Goal: Ask a question

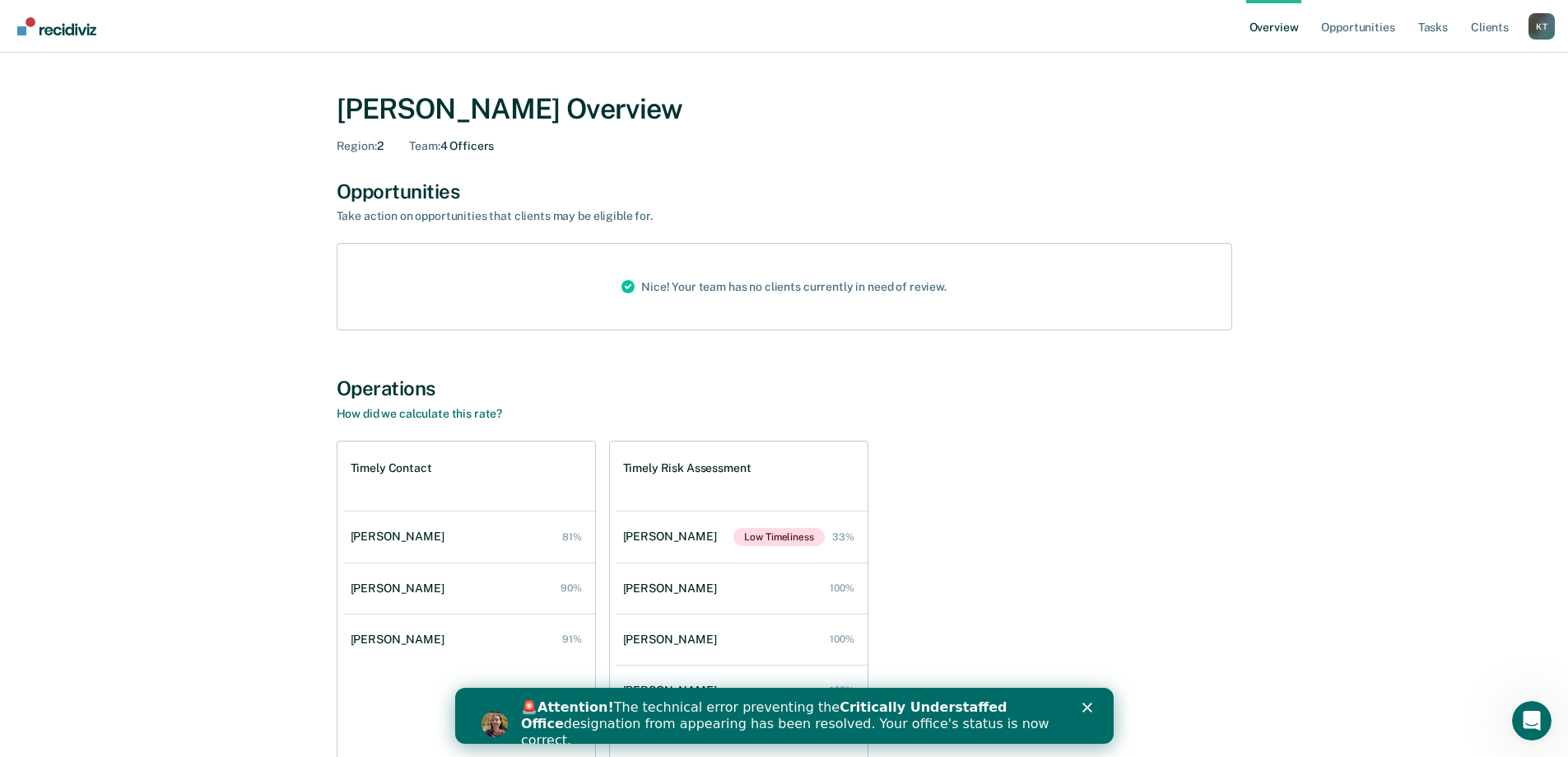
click at [1089, 706] on polygon "Close" at bounding box center [1087, 707] width 10 height 10
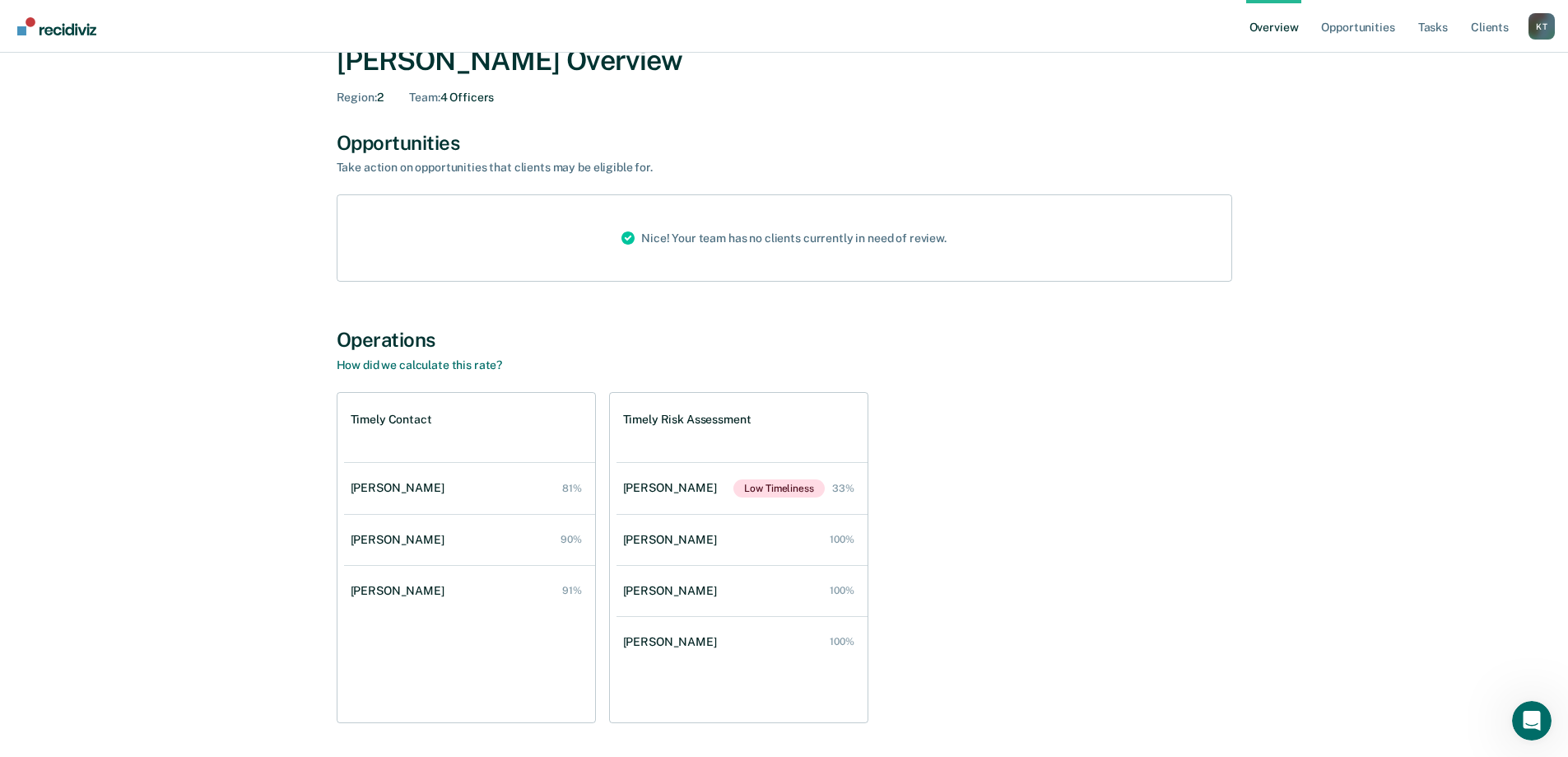
scroll to position [100, 0]
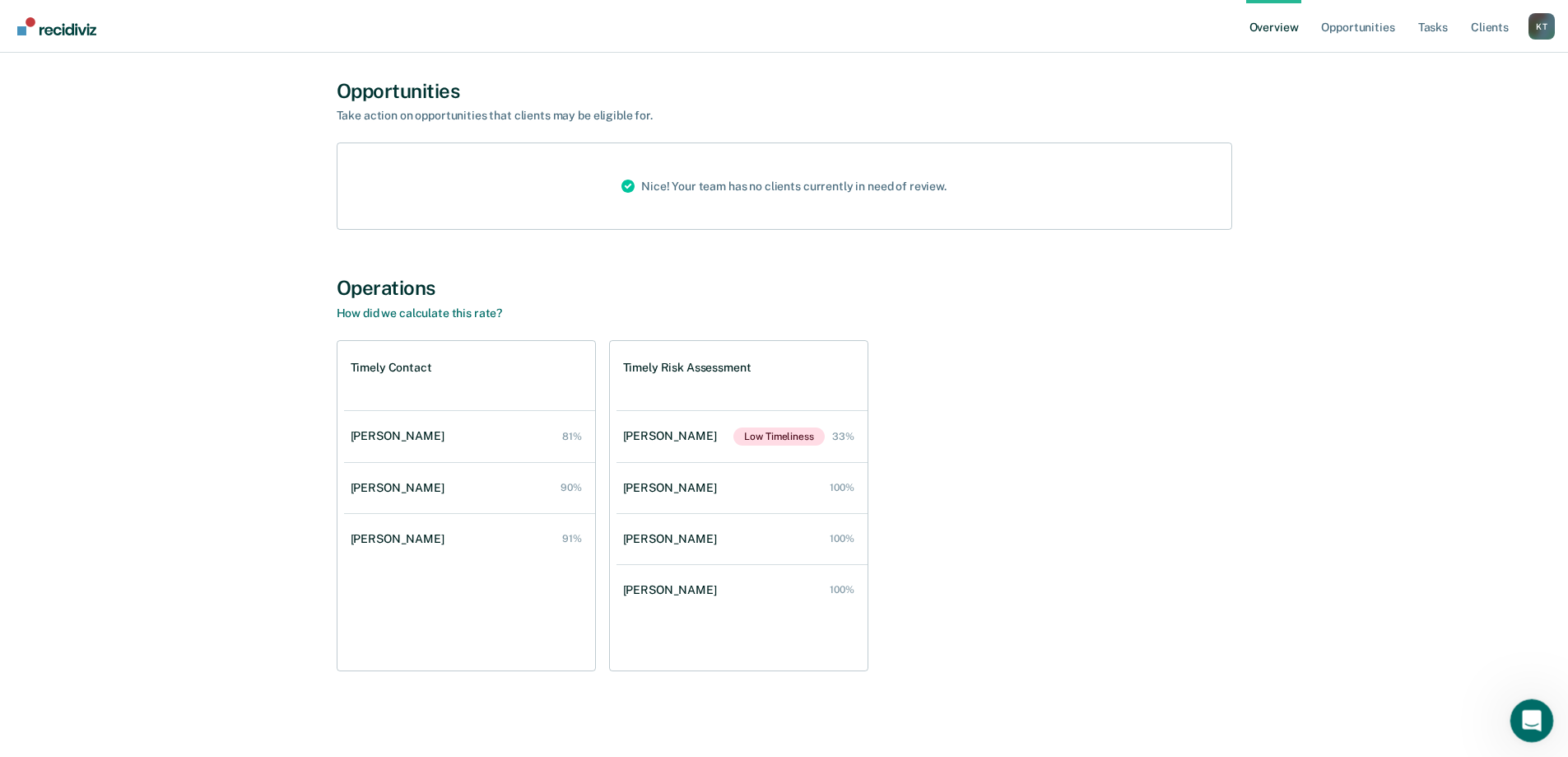
click at [1527, 714] on icon "Open Intercom Messenger" at bounding box center [1530, 718] width 27 height 27
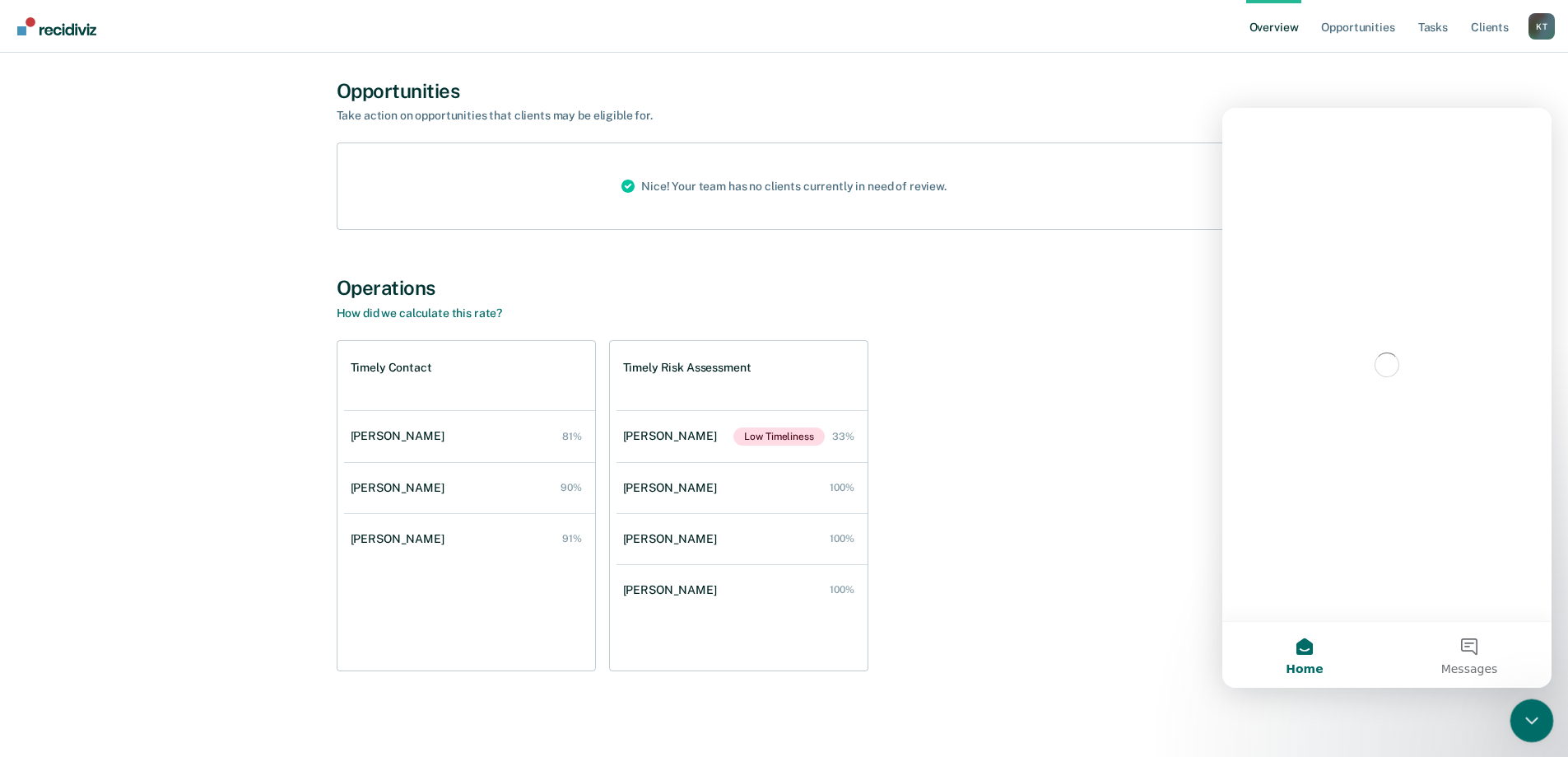
scroll to position [0, 0]
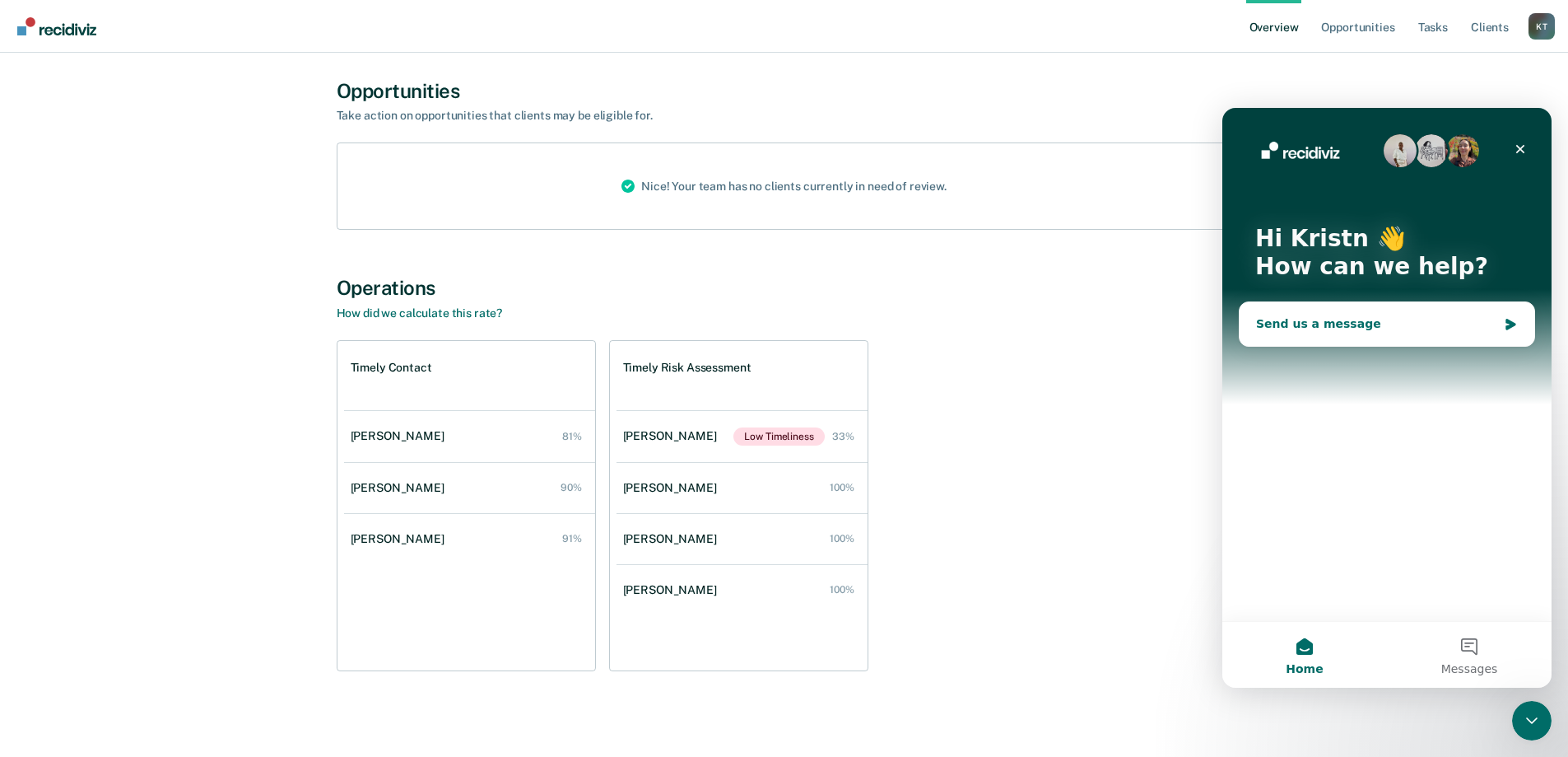
click at [1341, 316] on div "Send us a message" at bounding box center [1377, 324] width 241 height 17
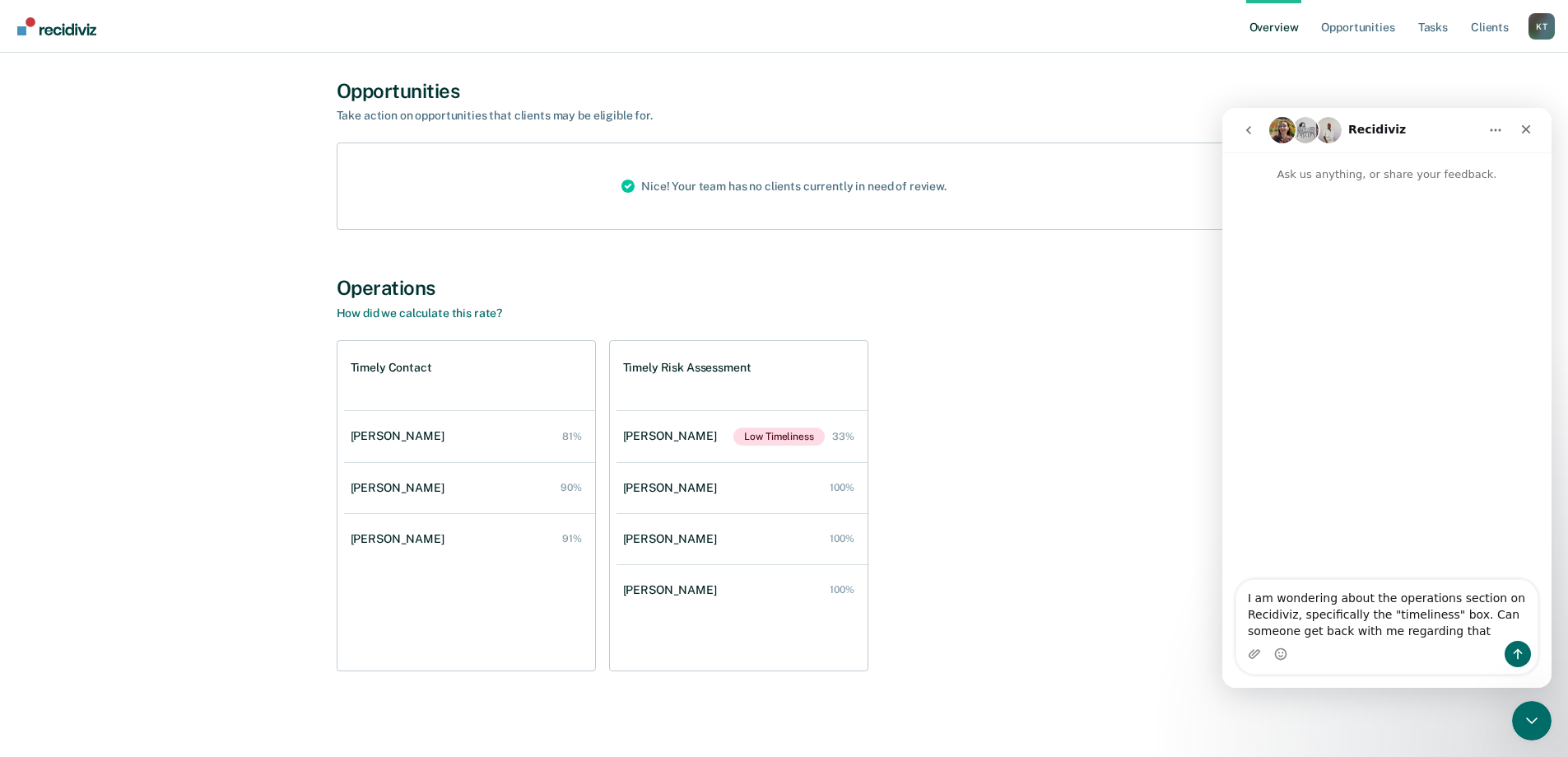
type textarea "I am wondering about the operations section on Recidiviz, specifically the "tim…"
